Goal: Transaction & Acquisition: Purchase product/service

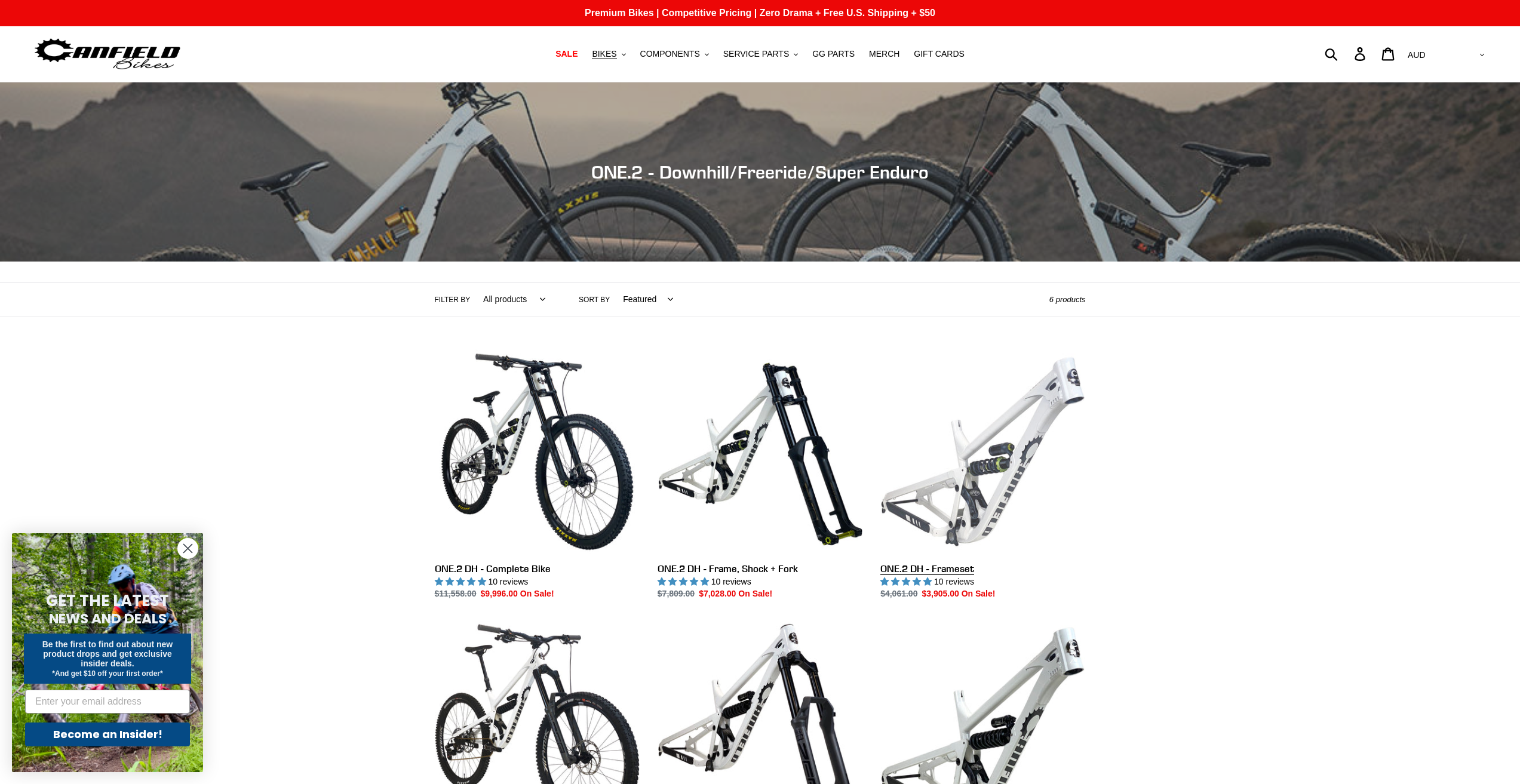
click at [957, 461] on link "ONE.2 DH - Frameset" at bounding box center [983, 474] width 205 height 251
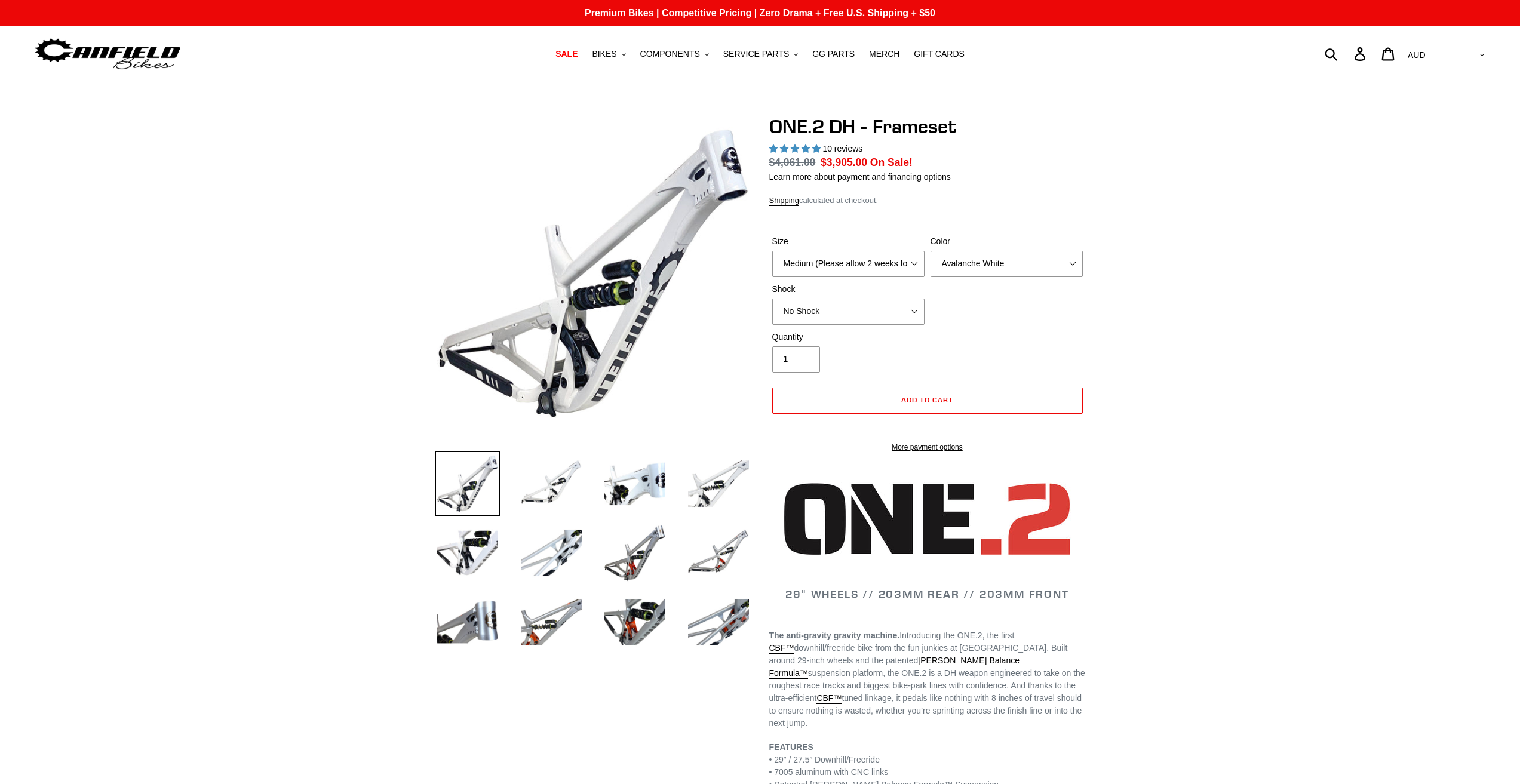
select select "highest-rating"
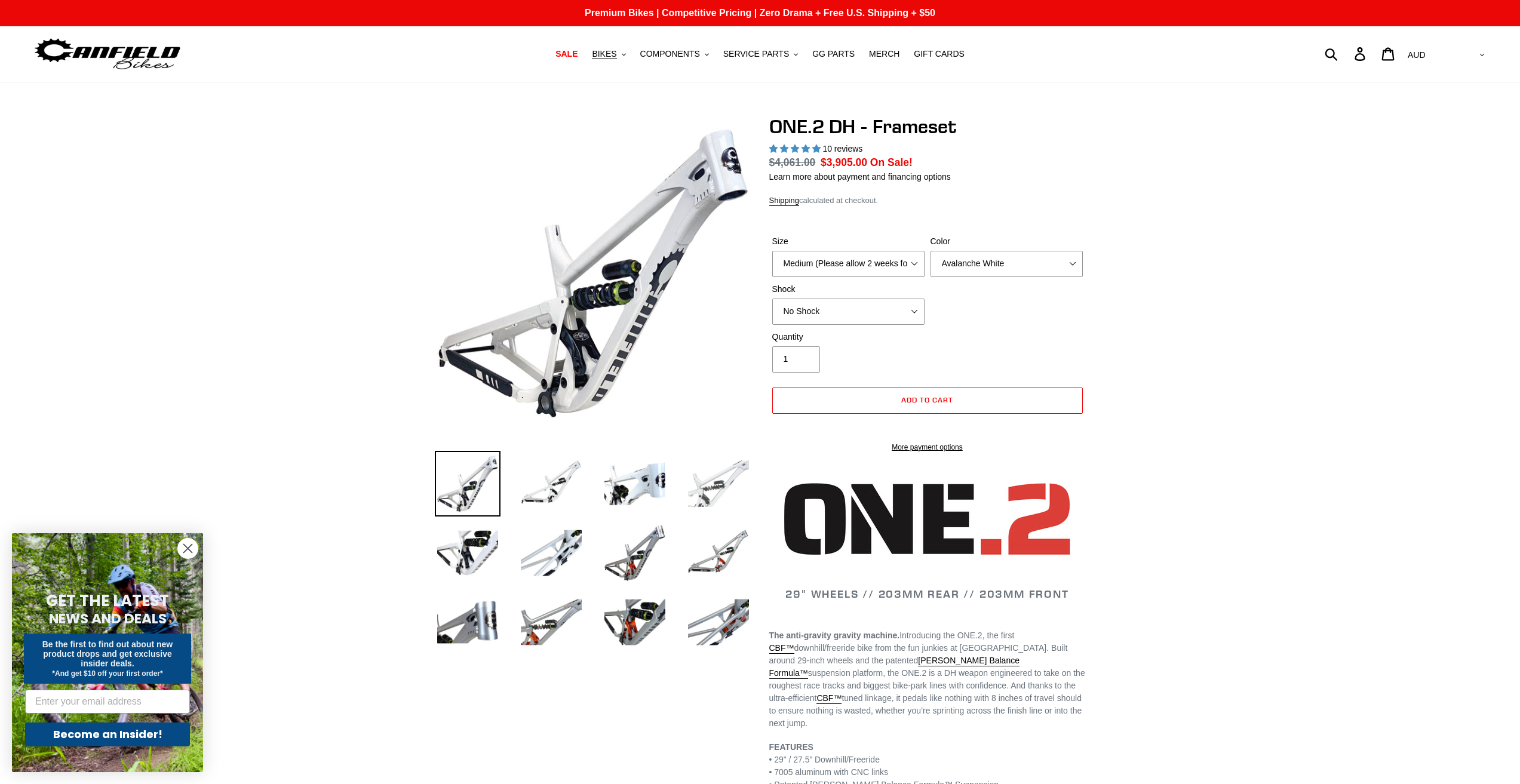
click at [717, 500] on img at bounding box center [718, 483] width 66 height 66
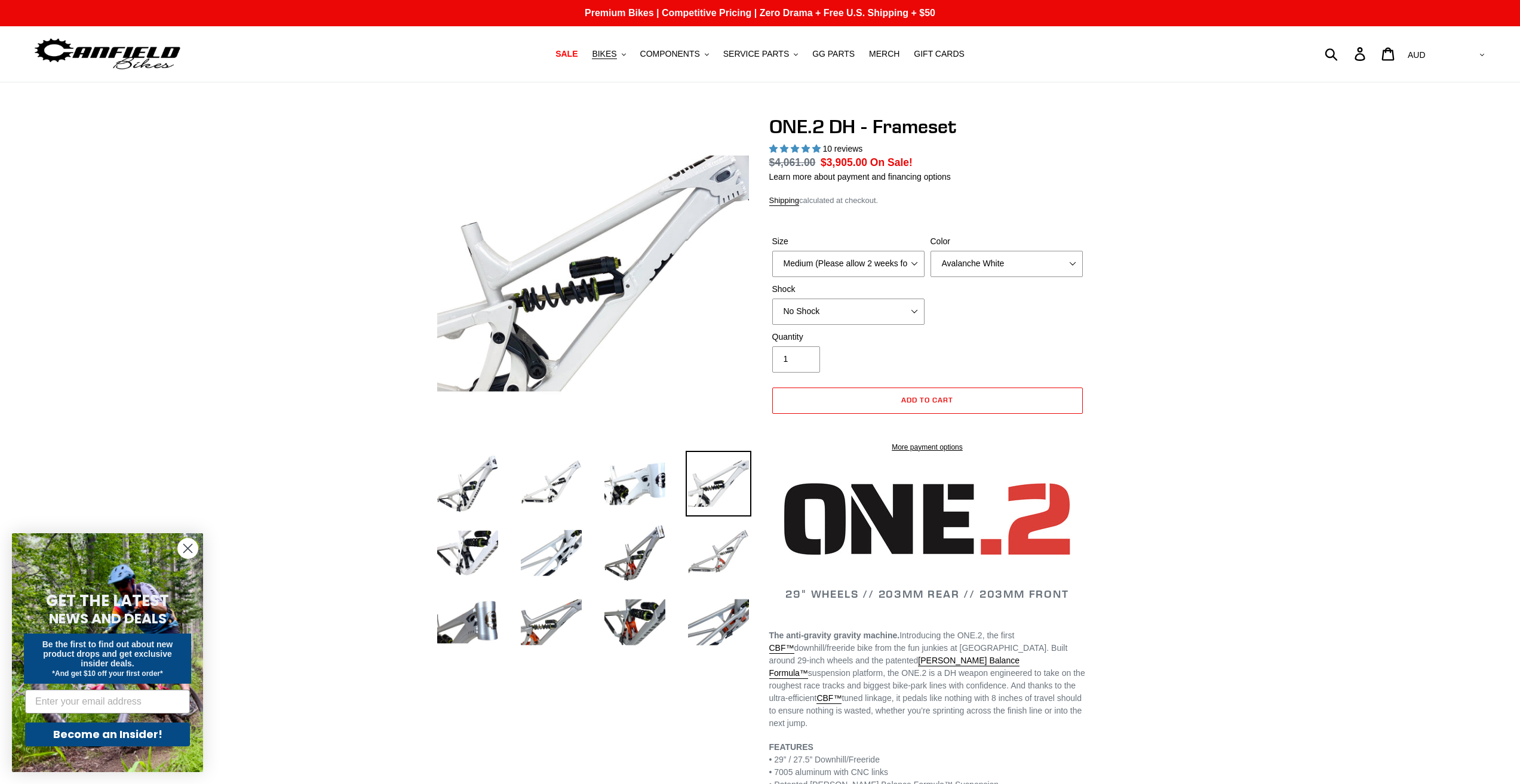
click at [713, 544] on img at bounding box center [718, 553] width 66 height 66
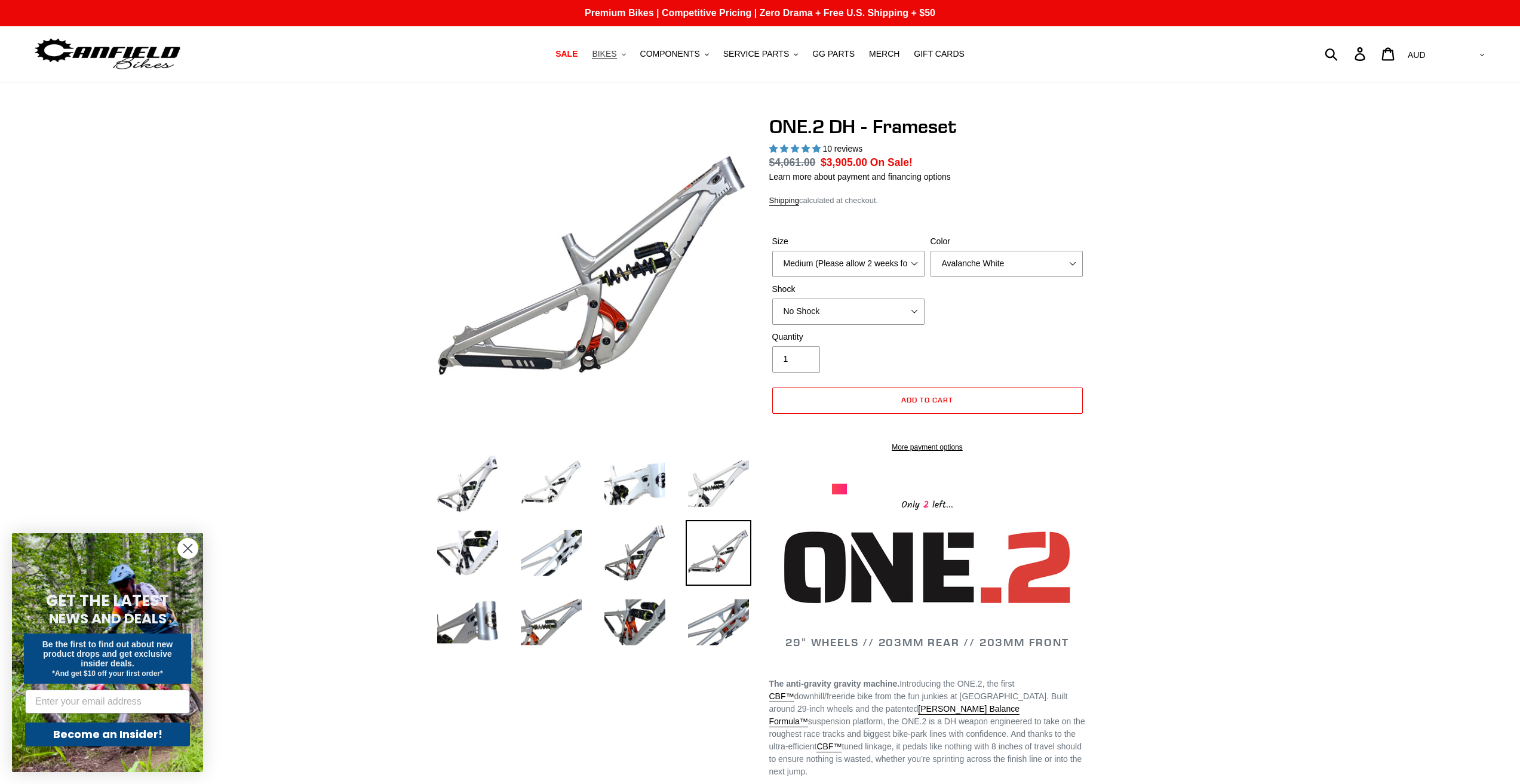
click at [616, 57] on span "BIKES" at bounding box center [604, 54] width 25 height 10
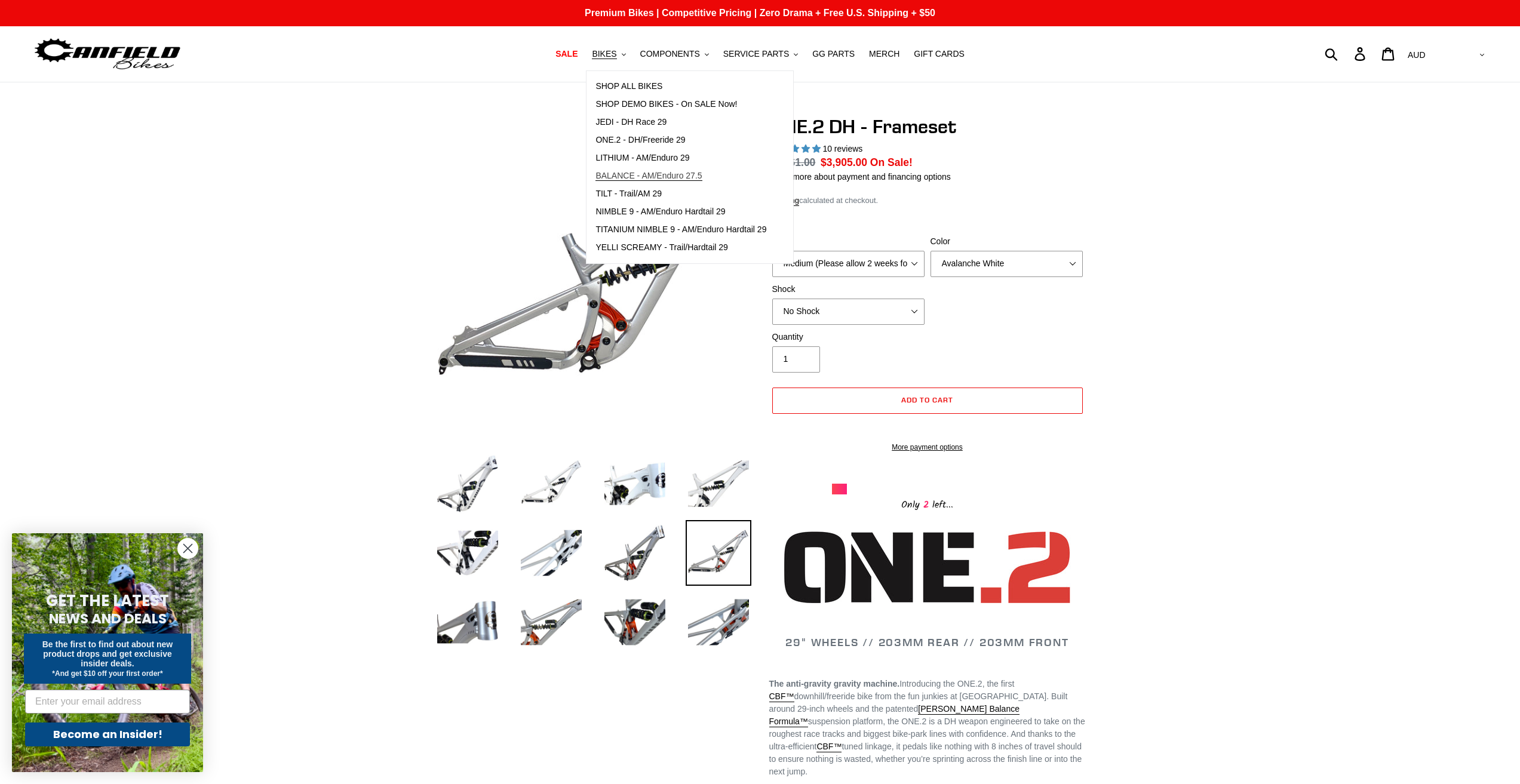
click at [683, 169] on link "BALANCE - AM/Enduro 27.5" at bounding box center [681, 176] width 189 height 18
